Goal: Navigation & Orientation: Find specific page/section

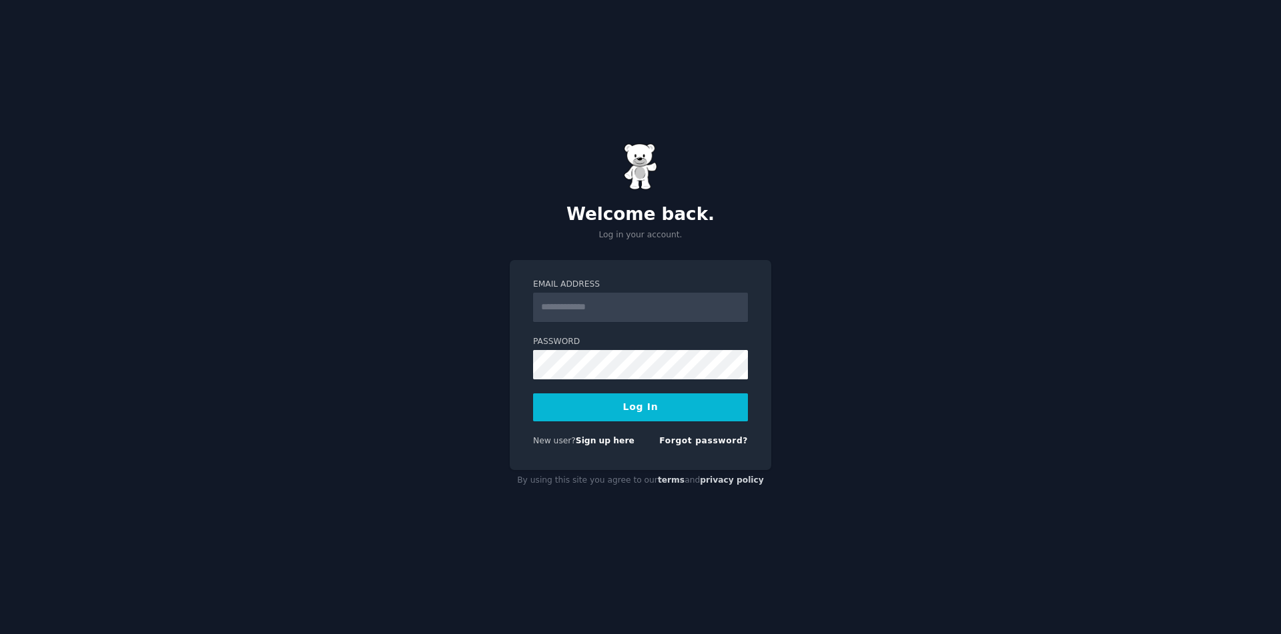
click at [658, 312] on input "Email Address" at bounding box center [640, 307] width 215 height 29
click at [658, 311] on input "Email Address" at bounding box center [640, 307] width 215 height 29
click at [590, 294] on input "Email Address" at bounding box center [640, 307] width 215 height 29
type input "*"
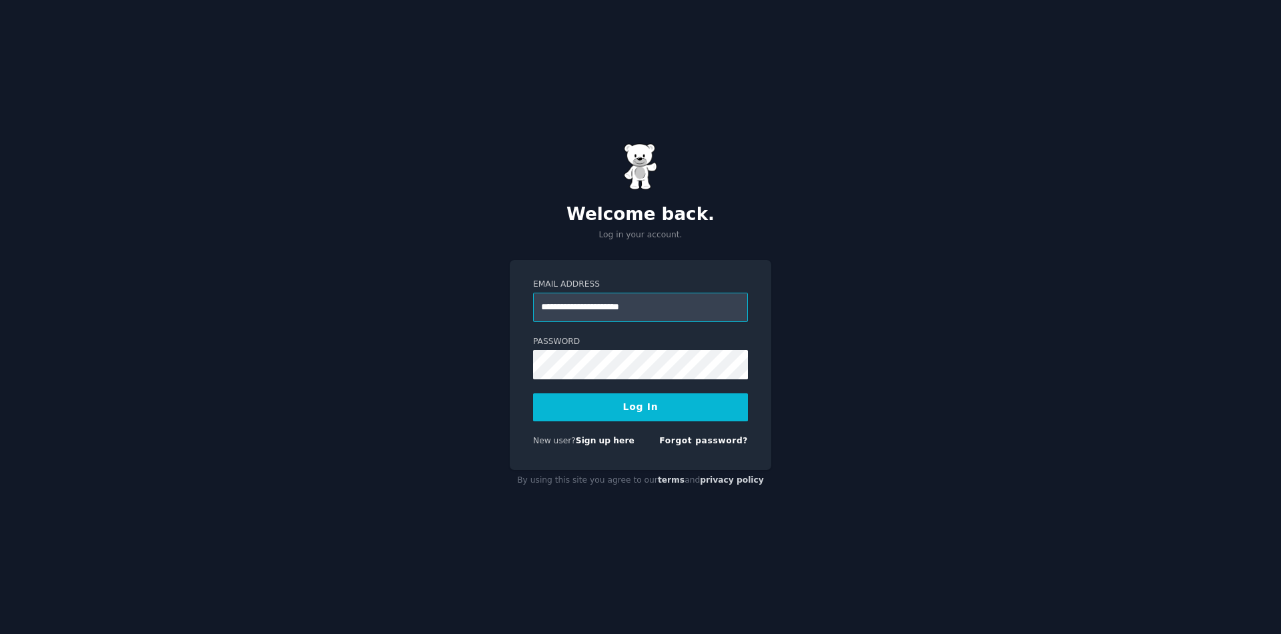
type input "**********"
click at [665, 412] on button "Log In" at bounding box center [640, 408] width 215 height 28
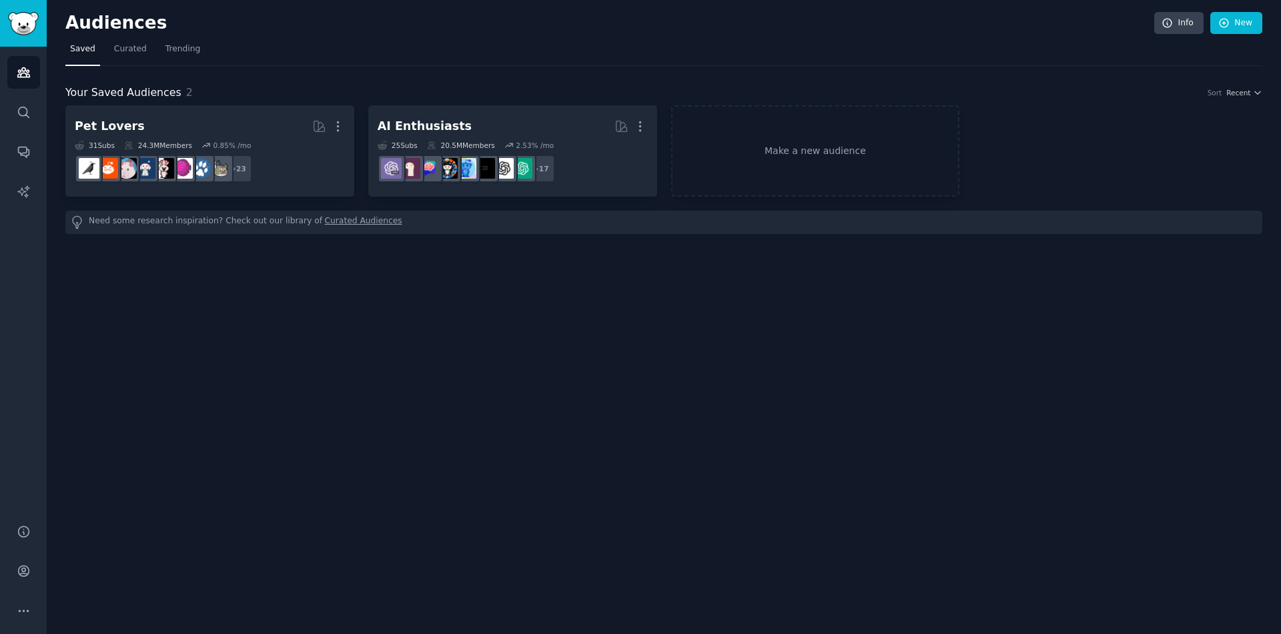
click at [410, 346] on div "Audiences Info New Saved Curated Trending Your Saved Audiences 2 Sort Recent Pe…" at bounding box center [664, 317] width 1234 height 634
click at [129, 54] on span "Curated" at bounding box center [130, 49] width 33 height 12
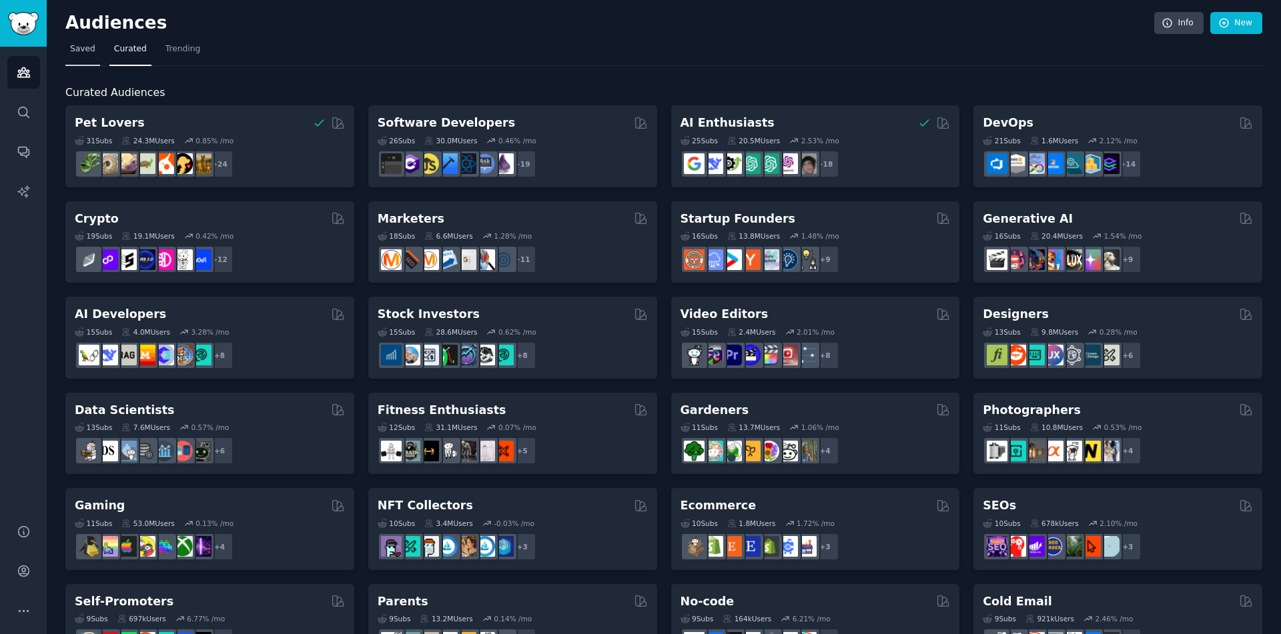
click at [82, 60] on link "Saved" at bounding box center [82, 52] width 35 height 27
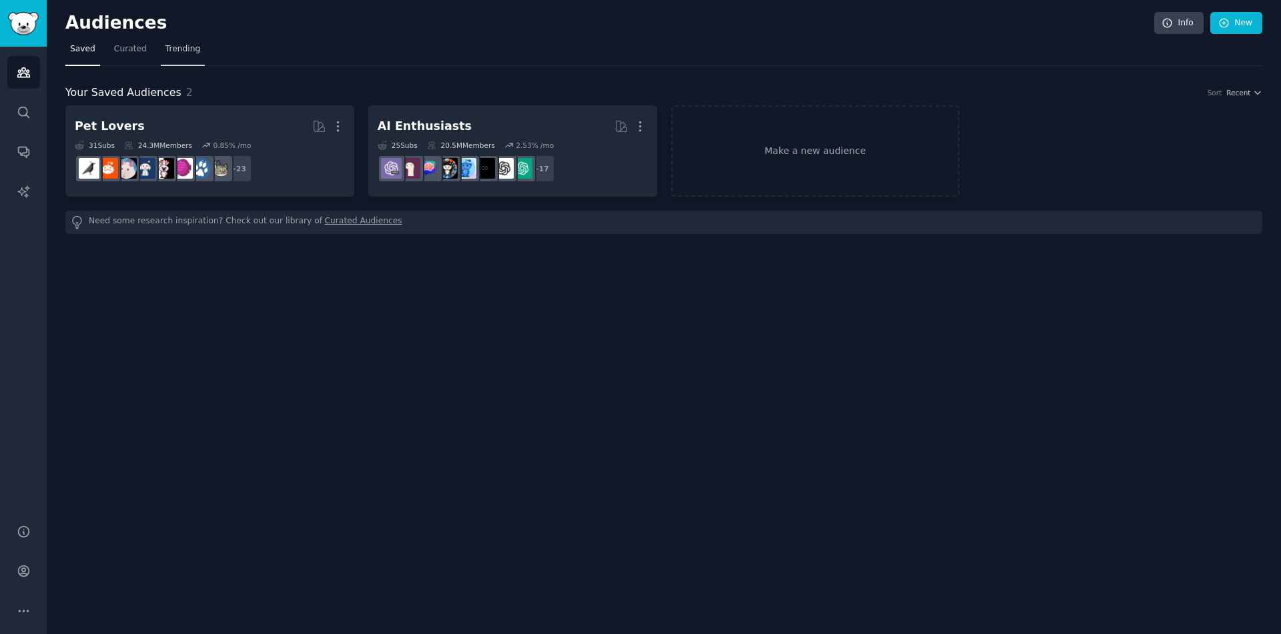
click at [176, 59] on link "Trending" at bounding box center [183, 52] width 44 height 27
